Goal: Find specific page/section: Find specific page/section

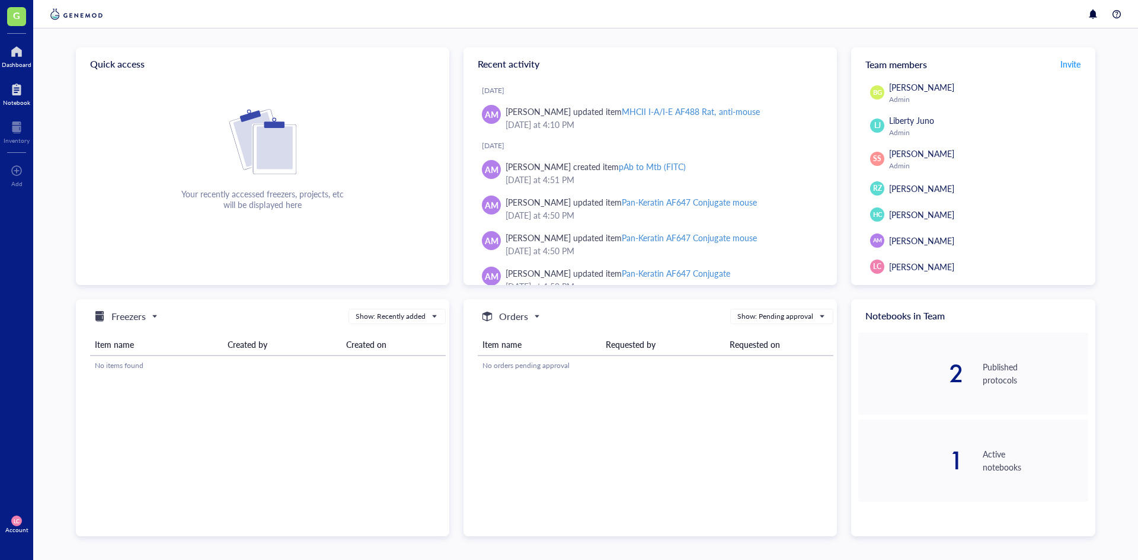
click at [14, 99] on div "Notebook" at bounding box center [16, 102] width 27 height 7
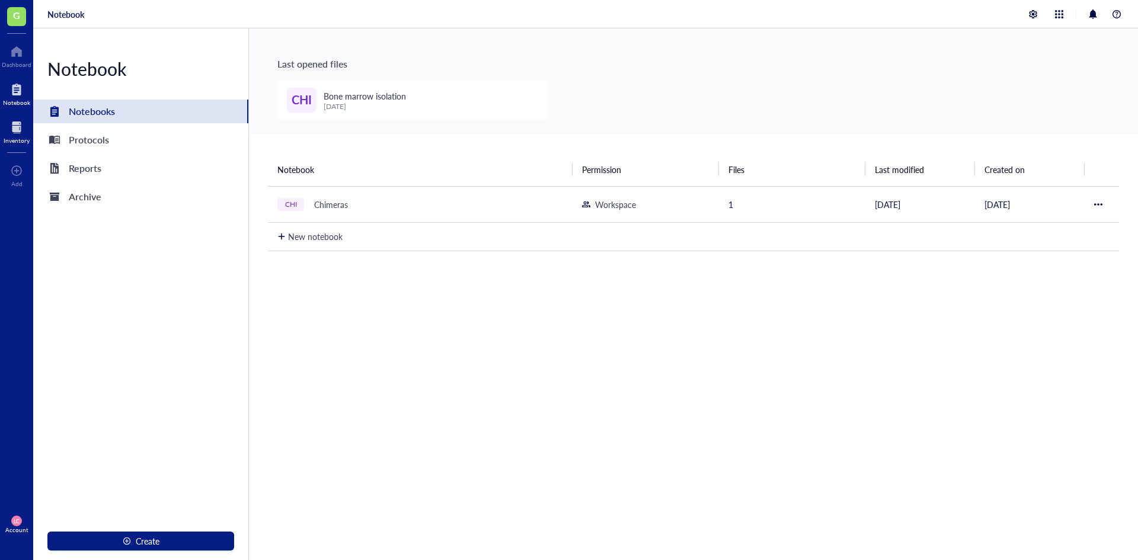
click at [25, 145] on div "Inventory" at bounding box center [16, 130] width 33 height 33
click at [7, 132] on div at bounding box center [17, 127] width 26 height 19
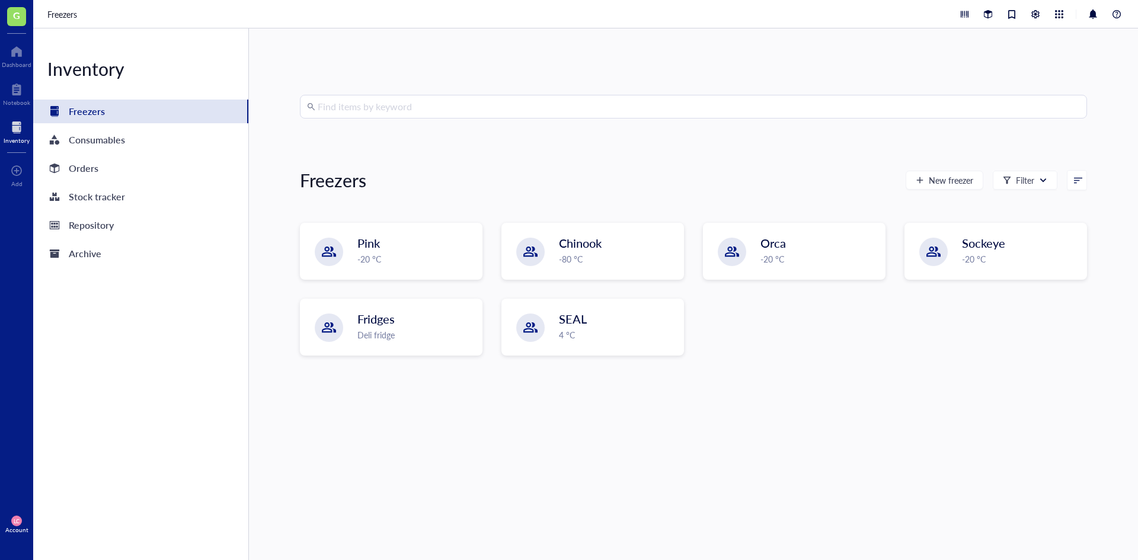
click at [386, 114] on input "search" at bounding box center [699, 106] width 762 height 23
click at [359, 329] on div "Deli fridge" at bounding box center [416, 335] width 116 height 13
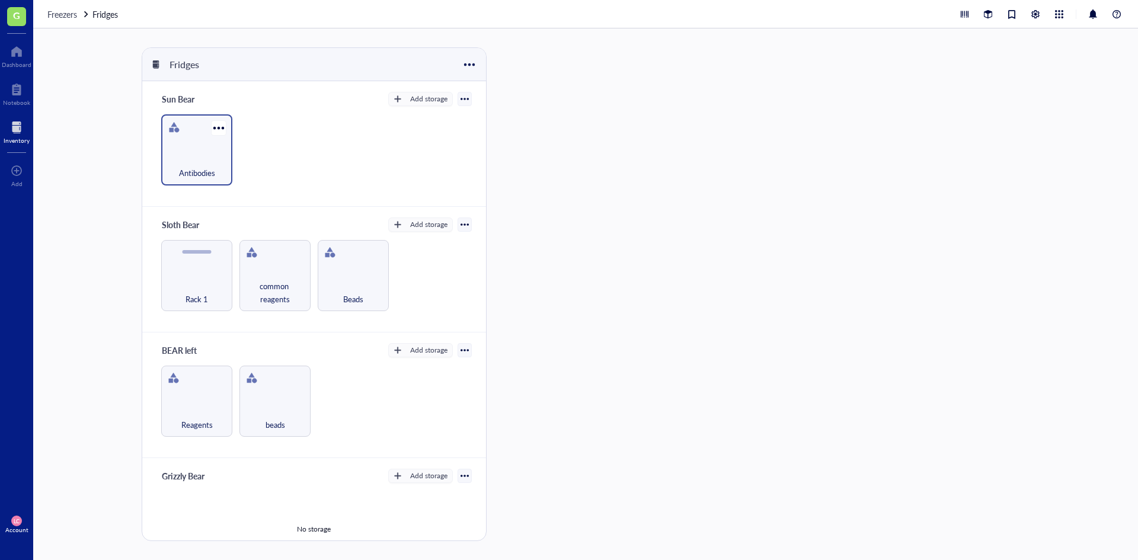
click at [197, 151] on div "Antibodies" at bounding box center [196, 149] width 71 height 71
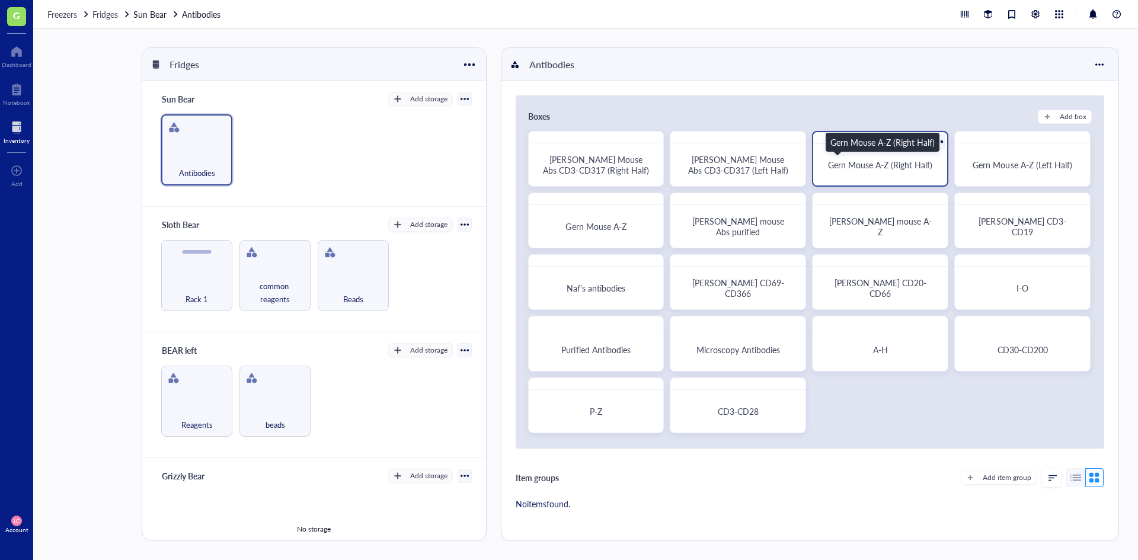
click at [882, 161] on span "Gern Mouse A-Z (Right Half)" at bounding box center [880, 165] width 104 height 12
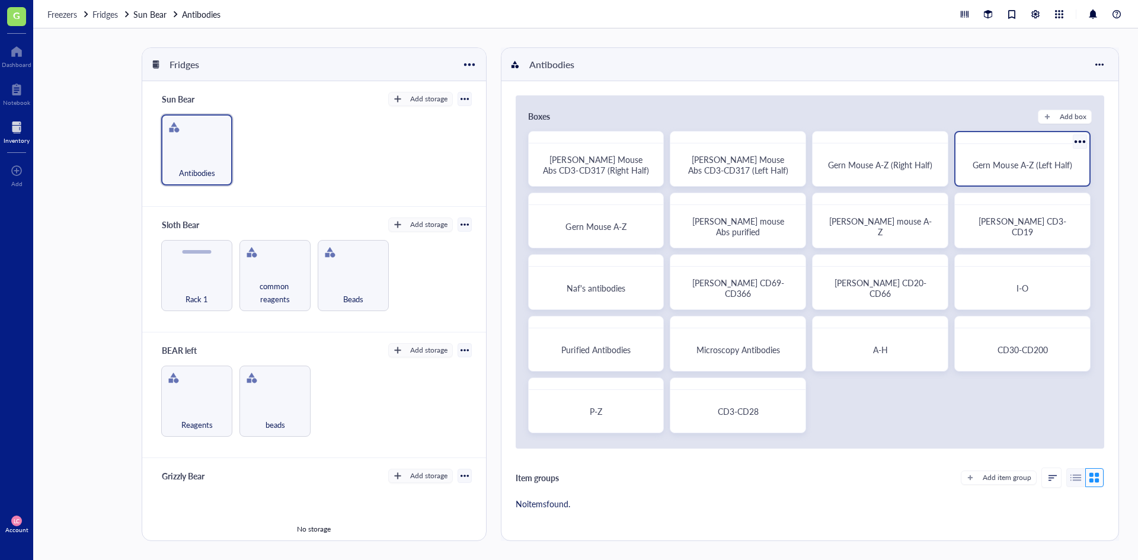
click at [1006, 149] on div "Gern Mouse A-Z (Left Half)" at bounding box center [1022, 165] width 124 height 32
click at [865, 361] on div "A-H" at bounding box center [880, 350] width 124 height 32
click at [760, 343] on div "Microscopy Antibodies" at bounding box center [738, 350] width 124 height 32
click at [767, 411] on div "CD3-CD28" at bounding box center [737, 411] width 105 height 11
click at [980, 279] on div "I-O" at bounding box center [1022, 288] width 124 height 32
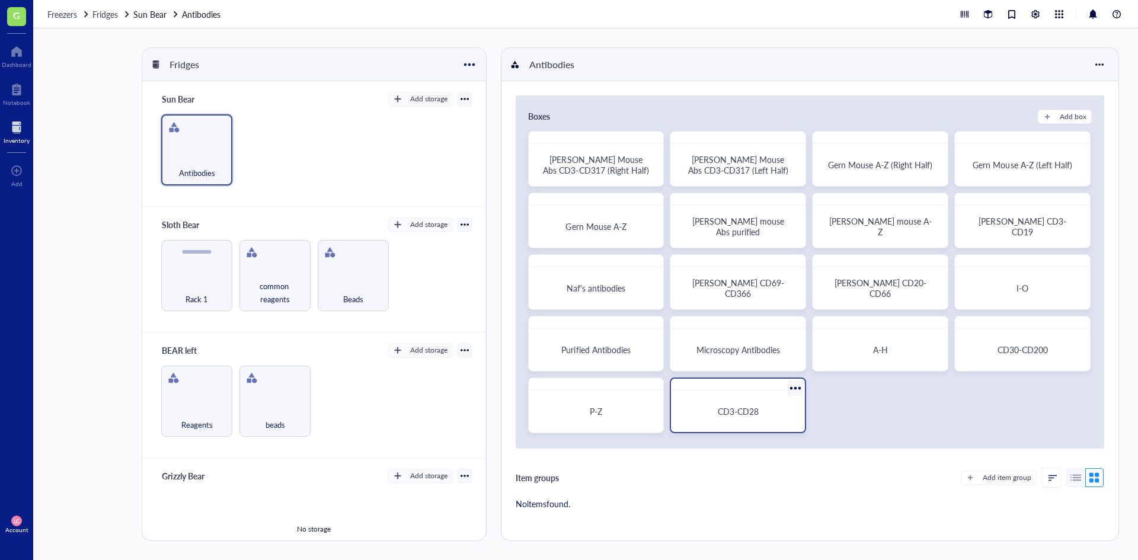
click at [756, 424] on div "CD3-CD28" at bounding box center [738, 411] width 124 height 32
click at [639, 503] on div "No items found." at bounding box center [810, 503] width 588 height 13
click at [628, 488] on div "Item groups Add item group No items found." at bounding box center [809, 489] width 617 height 43
click at [198, 402] on div "Reagents" at bounding box center [196, 401] width 71 height 71
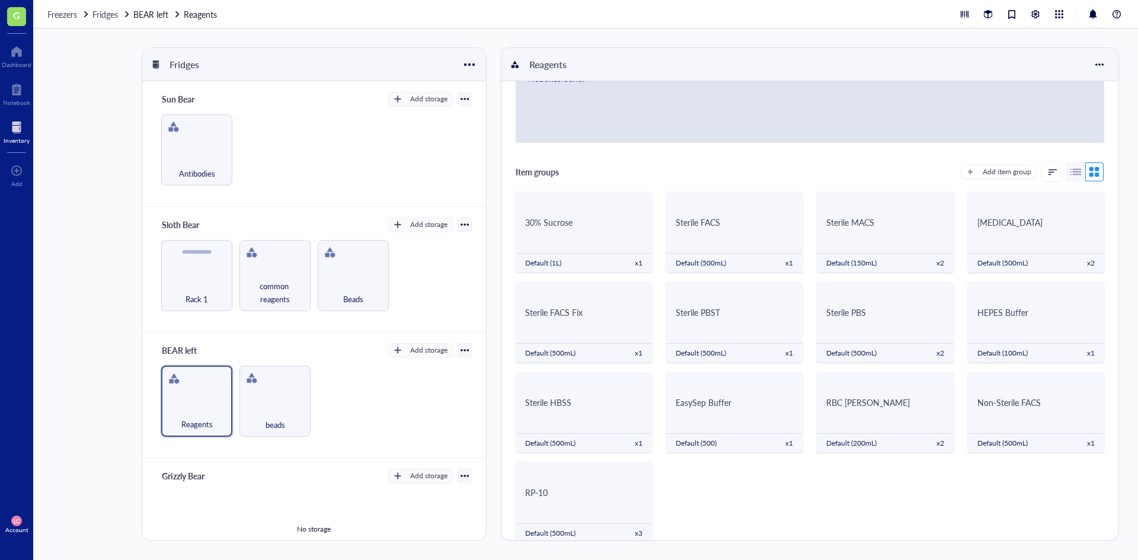
scroll to position [94, 0]
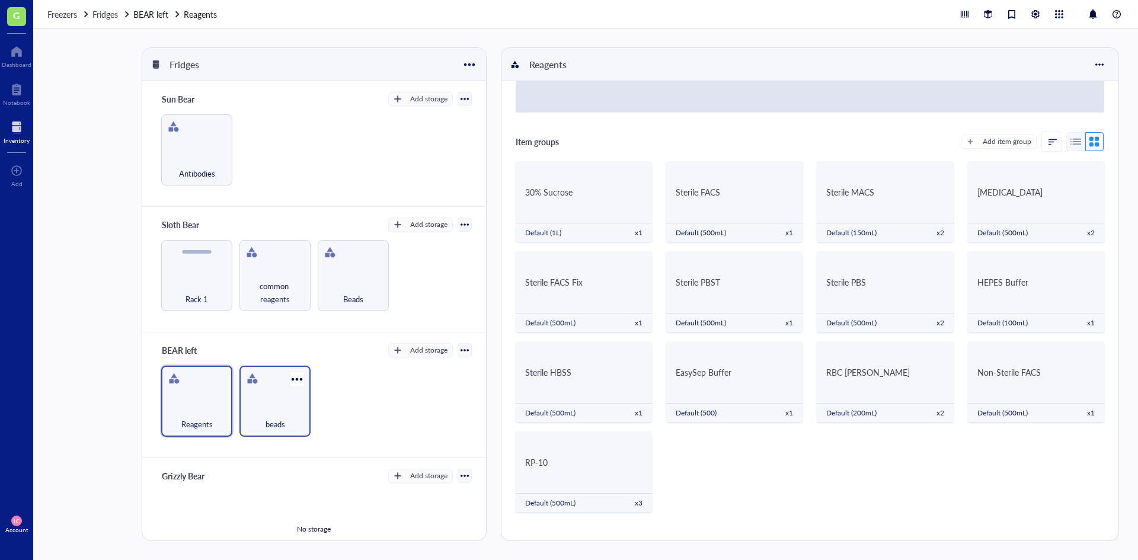
click at [269, 402] on div "beads" at bounding box center [274, 401] width 71 height 71
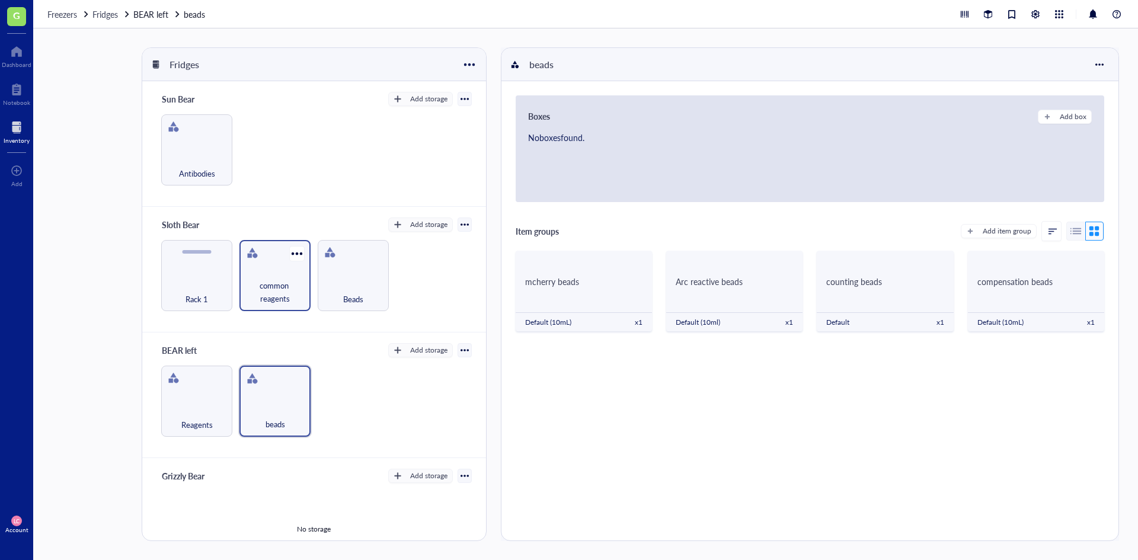
click at [264, 271] on div "common reagents" at bounding box center [274, 275] width 71 height 71
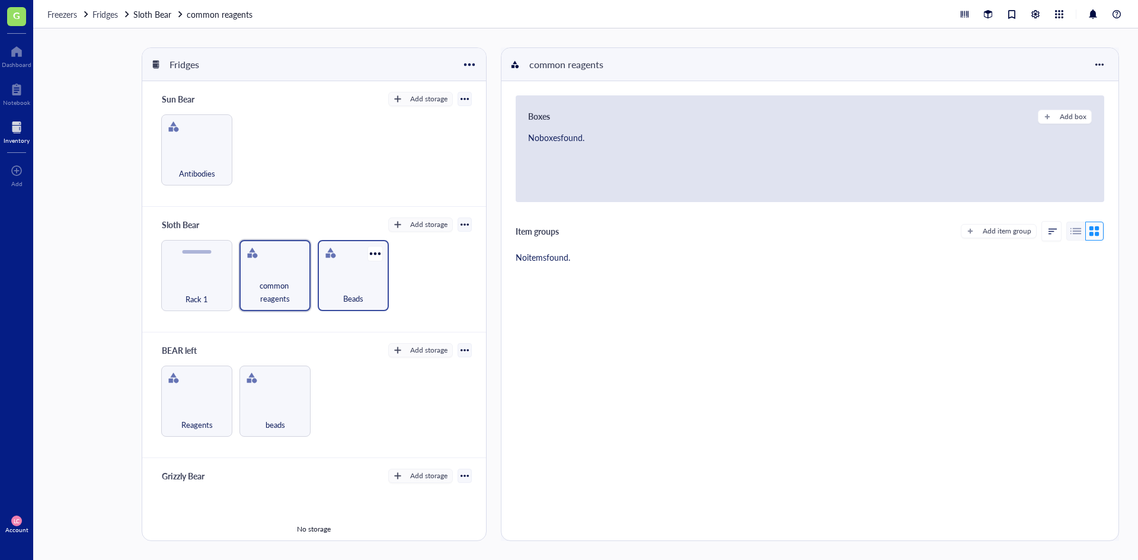
click at [333, 282] on div "Beads" at bounding box center [353, 292] width 59 height 26
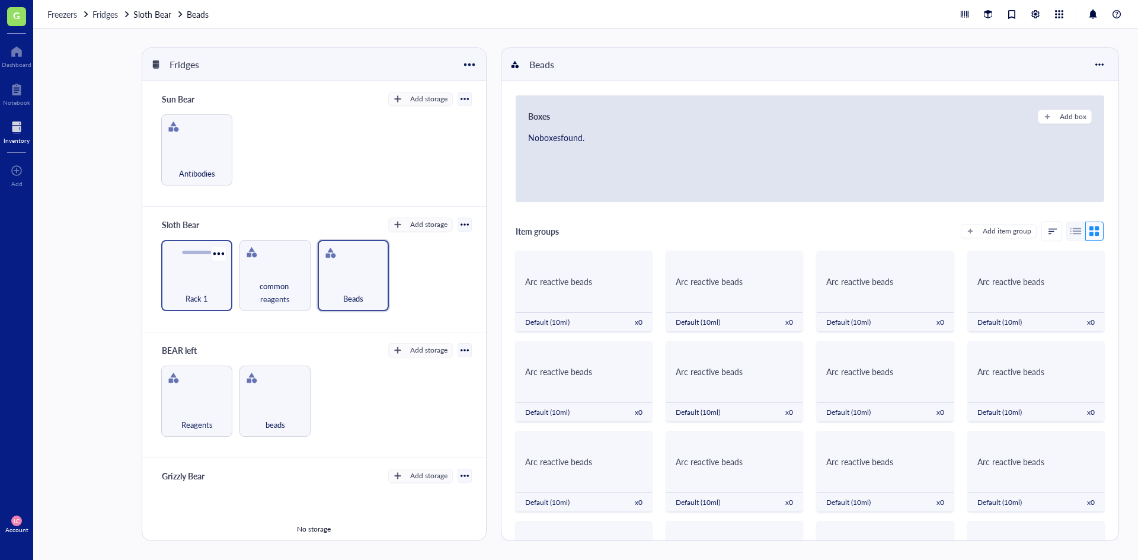
click at [193, 276] on div "Rack 1" at bounding box center [196, 275] width 71 height 71
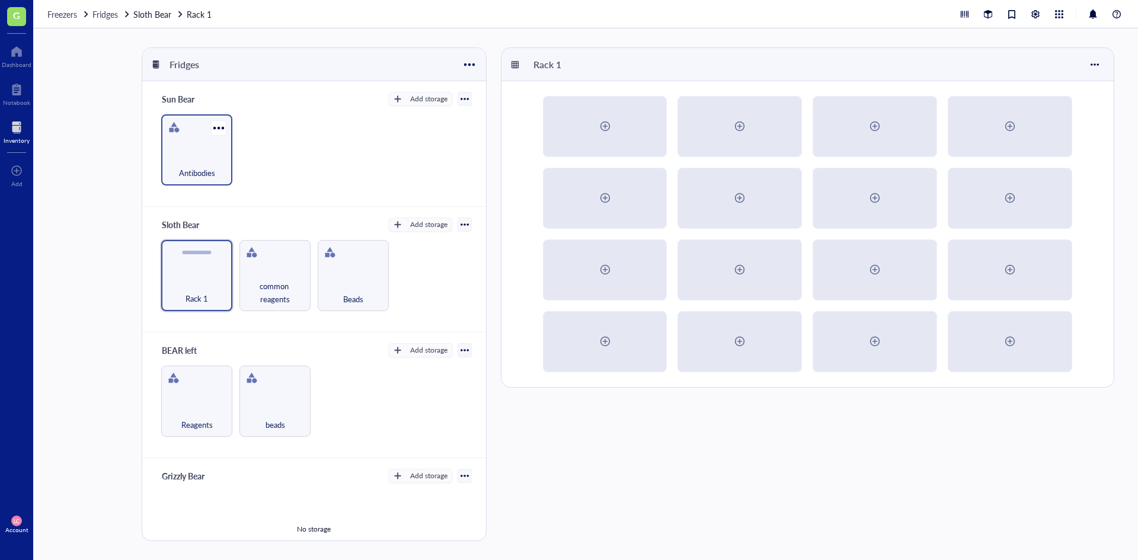
click at [208, 147] on div "Antibodies" at bounding box center [196, 149] width 71 height 71
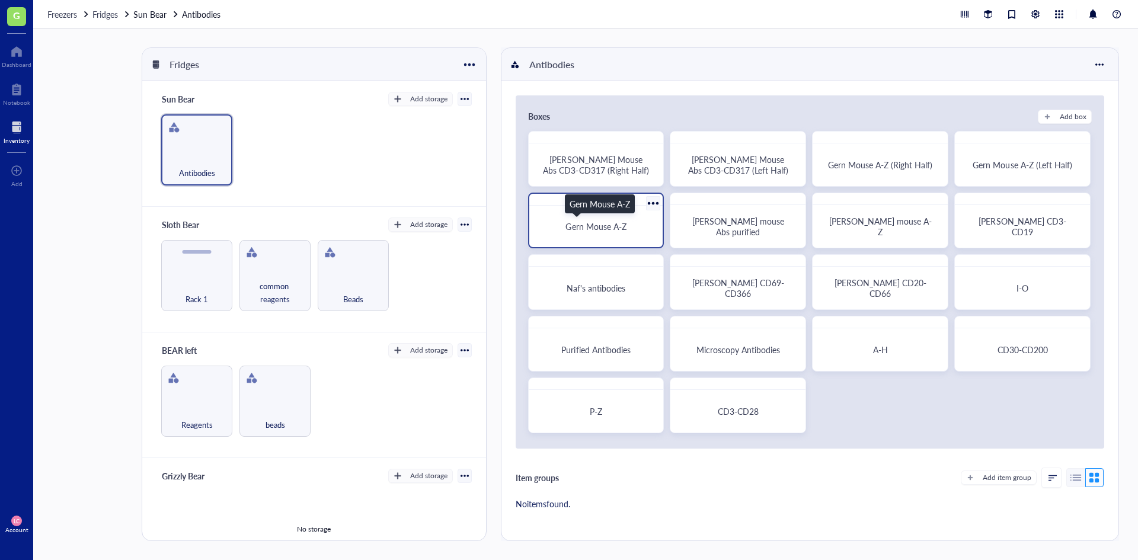
click at [575, 223] on span "Gern Mouse A-Z" at bounding box center [595, 226] width 60 height 12
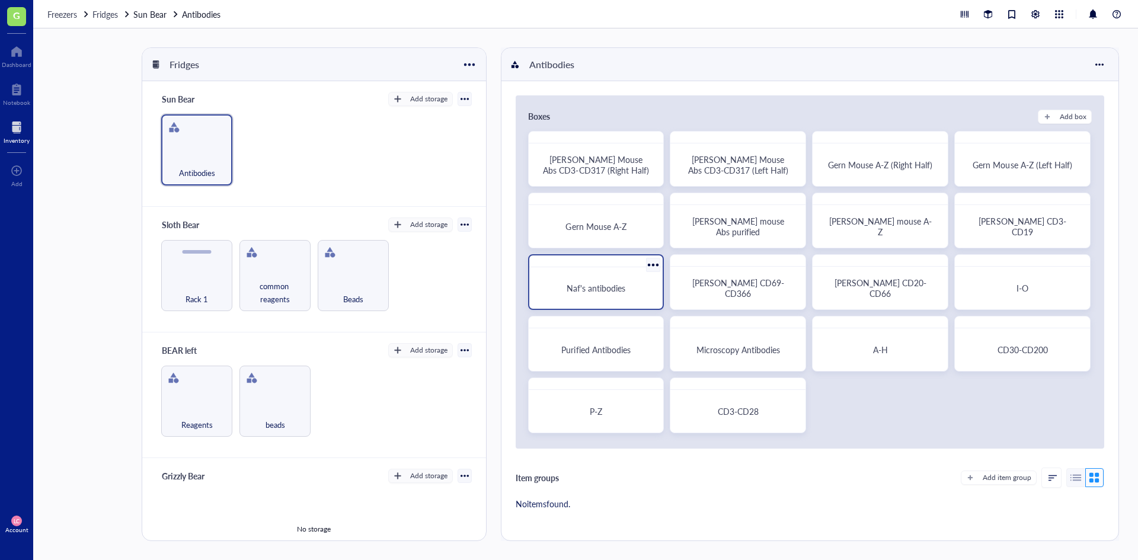
click at [604, 287] on span "Naf's antibodies" at bounding box center [596, 288] width 59 height 12
